Goal: Information Seeking & Learning: Learn about a topic

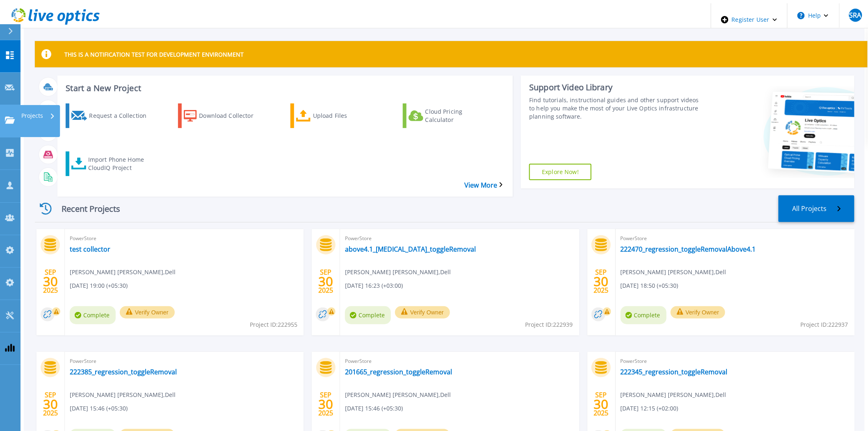
click at [7, 116] on icon at bounding box center [10, 119] width 10 height 7
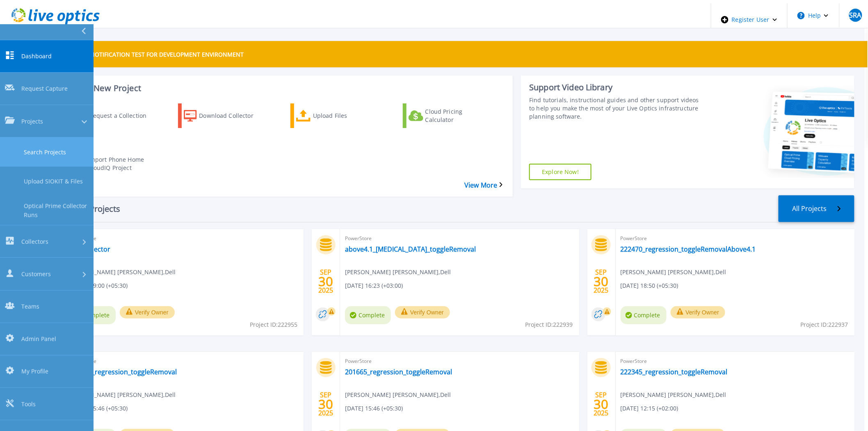
click at [21, 137] on link "Search Projects" at bounding box center [46, 151] width 93 height 29
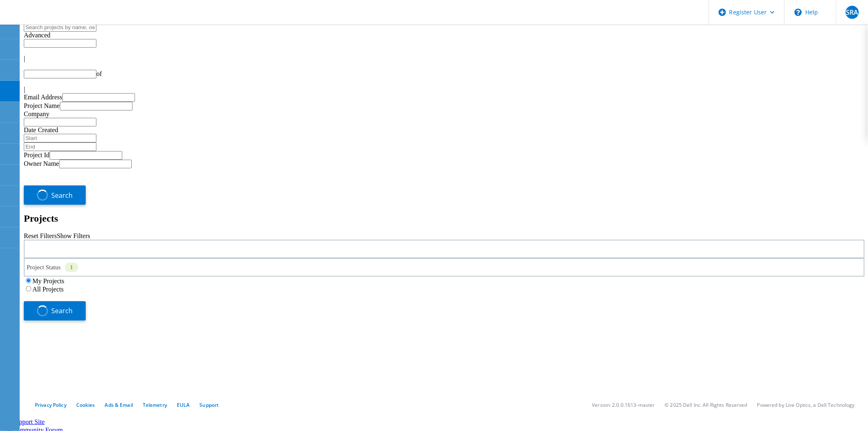
type input "1"
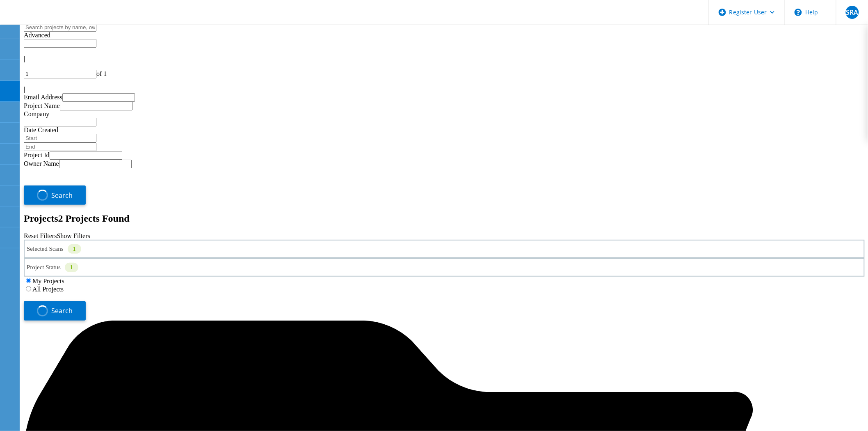
click at [205, 239] on div "Selected Scans 1" at bounding box center [444, 248] width 841 height 18
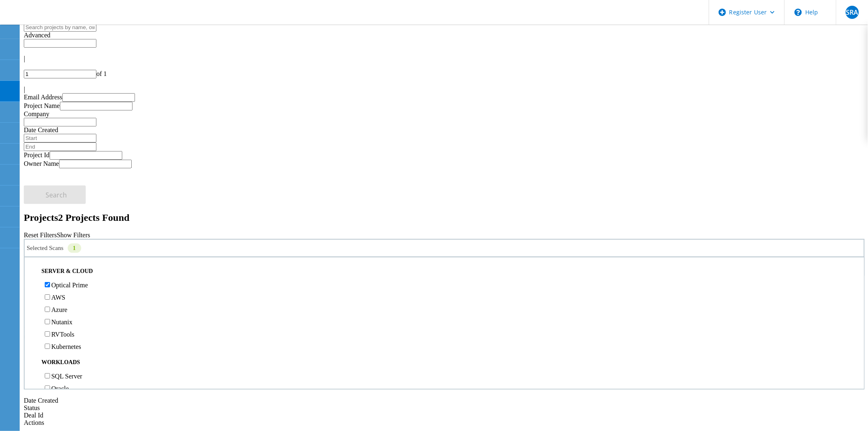
click at [64, 285] on label "All Projects" at bounding box center [47, 288] width 31 height 7
click at [31, 285] on input "All Projects" at bounding box center [28, 287] width 5 height 5
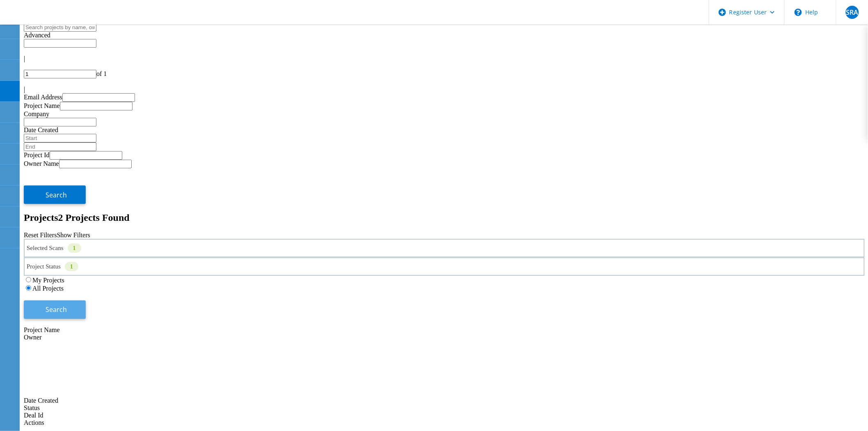
click at [67, 305] on span "Search" at bounding box center [56, 309] width 21 height 9
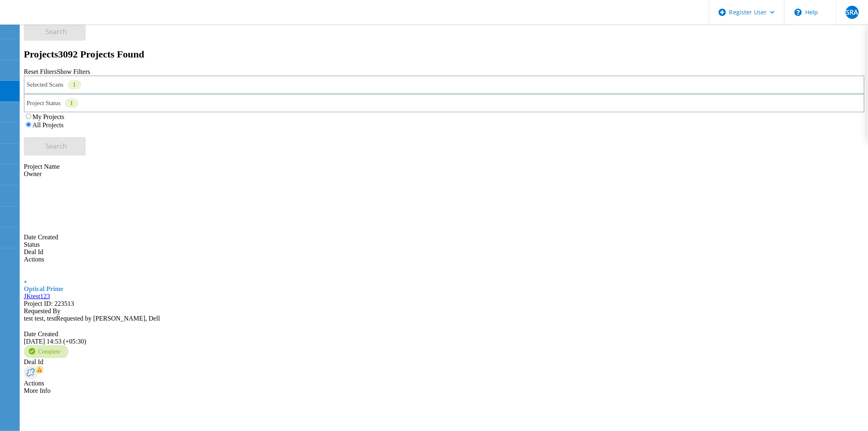
scroll to position [228, 0]
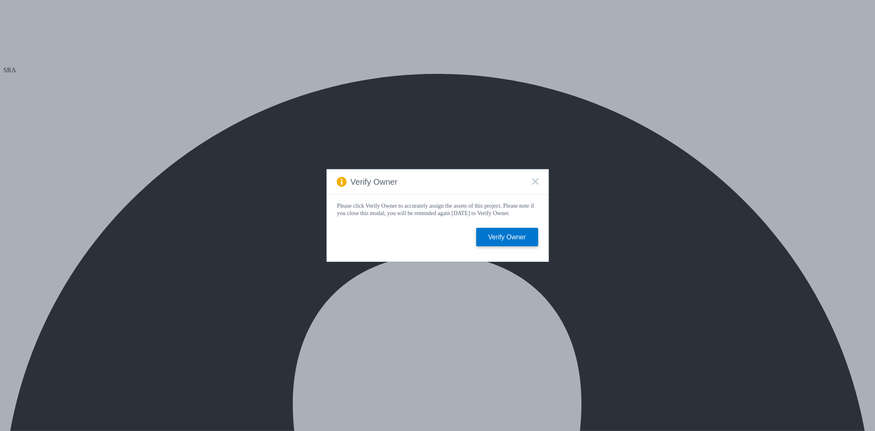
click at [538, 185] on div "Verify Owner" at bounding box center [437, 181] width 221 height 25
click at [535, 180] on rect at bounding box center [534, 181] width 7 height 7
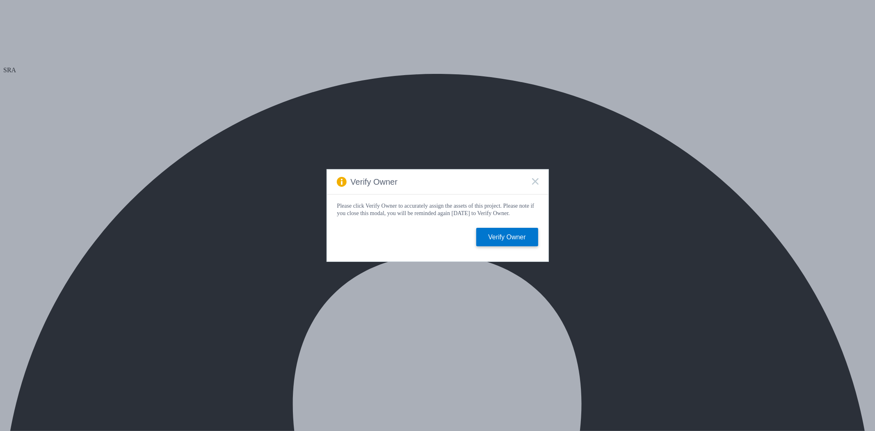
click at [535, 182] on icon at bounding box center [535, 181] width 7 height 7
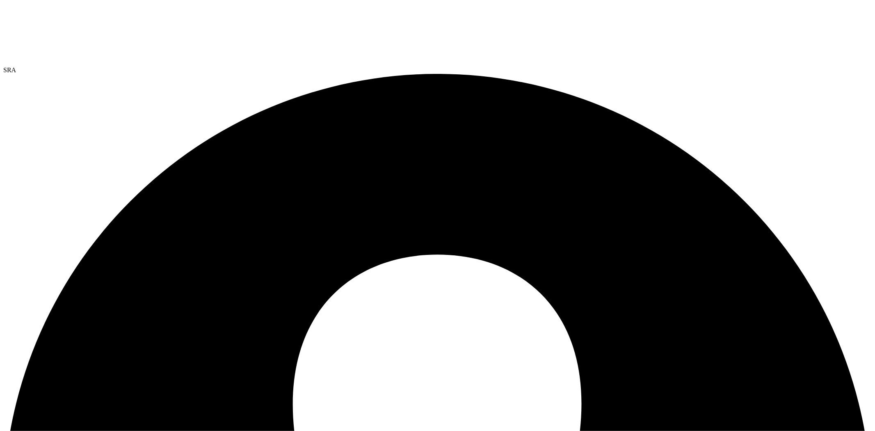
select select "USD"
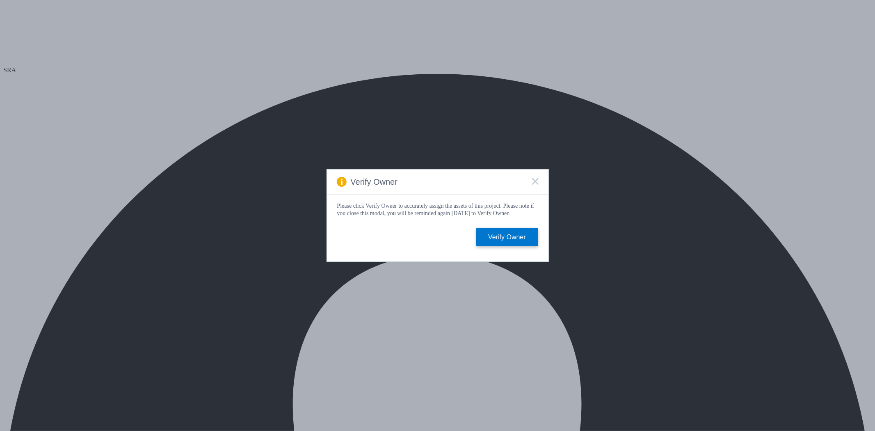
click at [539, 177] on div "Verify Owner" at bounding box center [437, 181] width 221 height 25
click at [538, 177] on div "Verify Owner" at bounding box center [437, 181] width 221 height 25
drag, startPoint x: 538, startPoint y: 177, endPoint x: 532, endPoint y: 177, distance: 5.3
click at [536, 178] on rect at bounding box center [534, 181] width 7 height 7
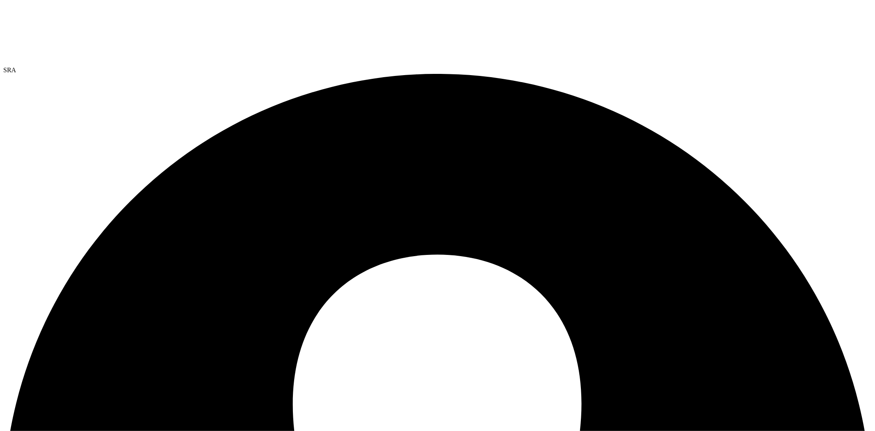
select select "USD"
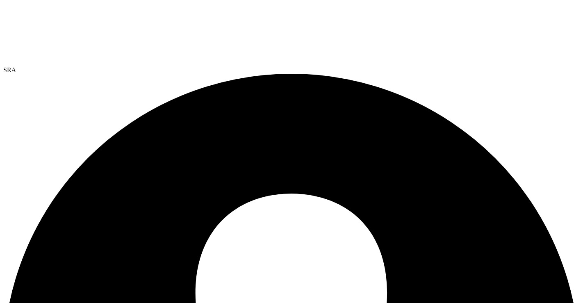
drag, startPoint x: 394, startPoint y: 295, endPoint x: 390, endPoint y: 304, distance: 9.2
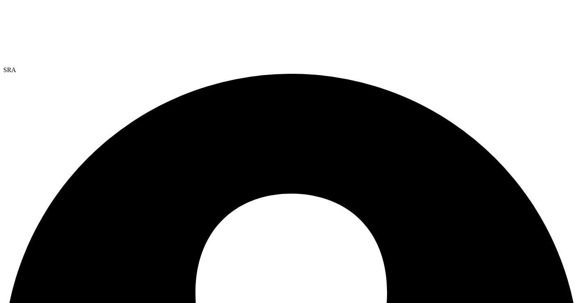
radio input "true"
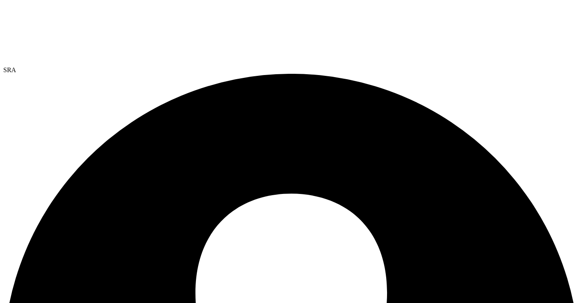
radio input "true"
radio input "false"
